Goal: Use online tool/utility: Utilize a website feature to perform a specific function

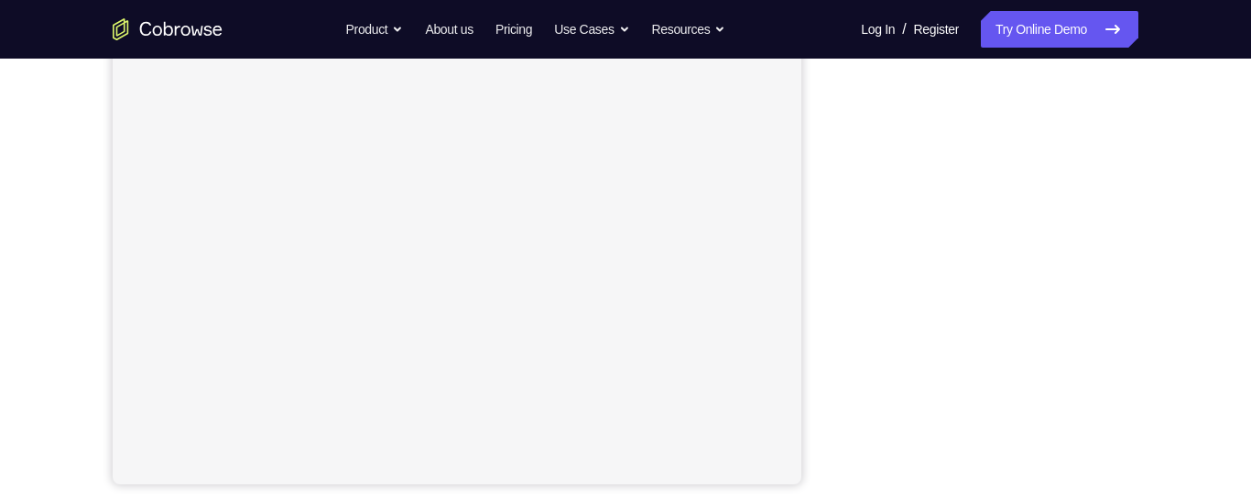
scroll to position [366, 0]
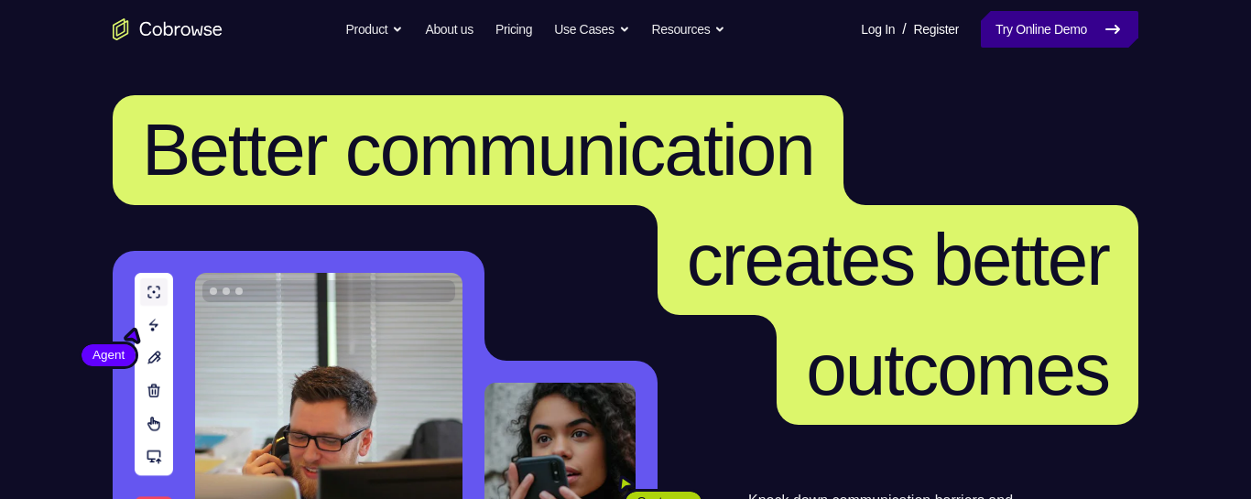
click at [996, 24] on link "Try Online Demo" at bounding box center [1060, 29] width 158 height 37
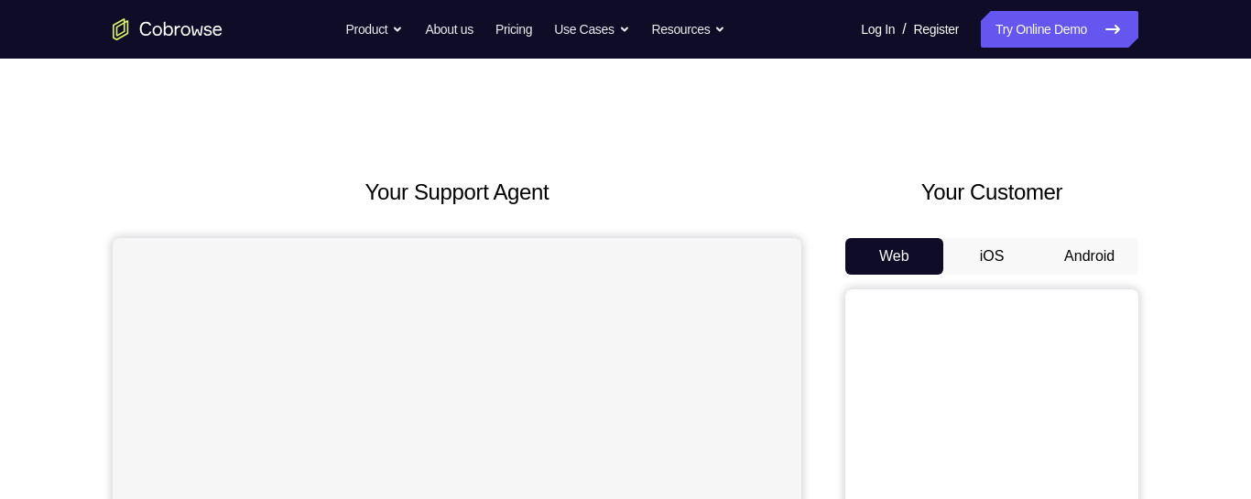
click at [1077, 260] on button "Android" at bounding box center [1090, 256] width 98 height 37
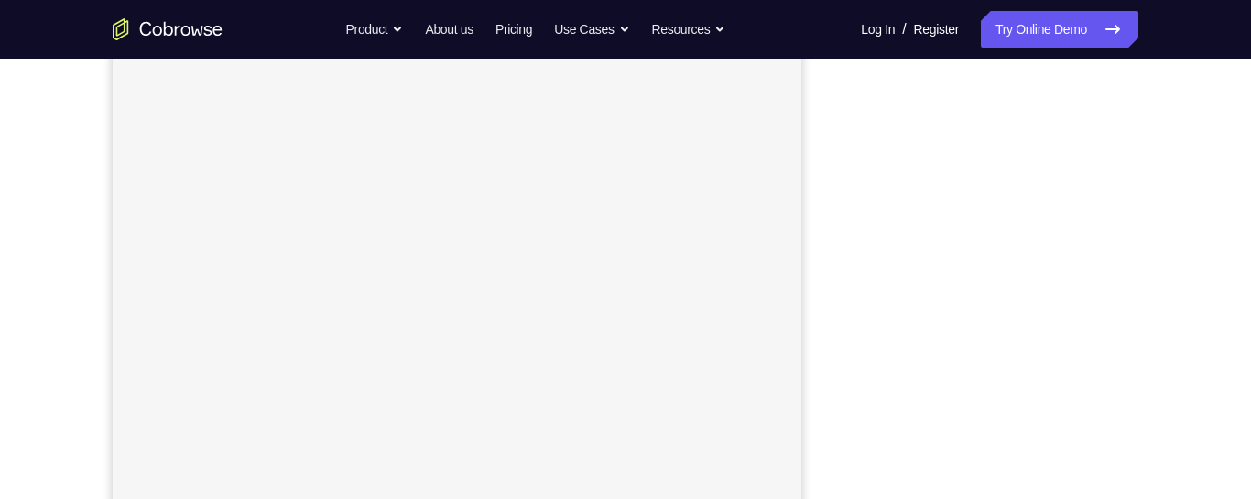
scroll to position [309, 0]
click at [1174, 221] on div "Your Support Agent Your Customer Web iOS Android Next Steps We’d be happy to gi…" at bounding box center [625, 354] width 1173 height 1208
